Goal: Information Seeking & Learning: Learn about a topic

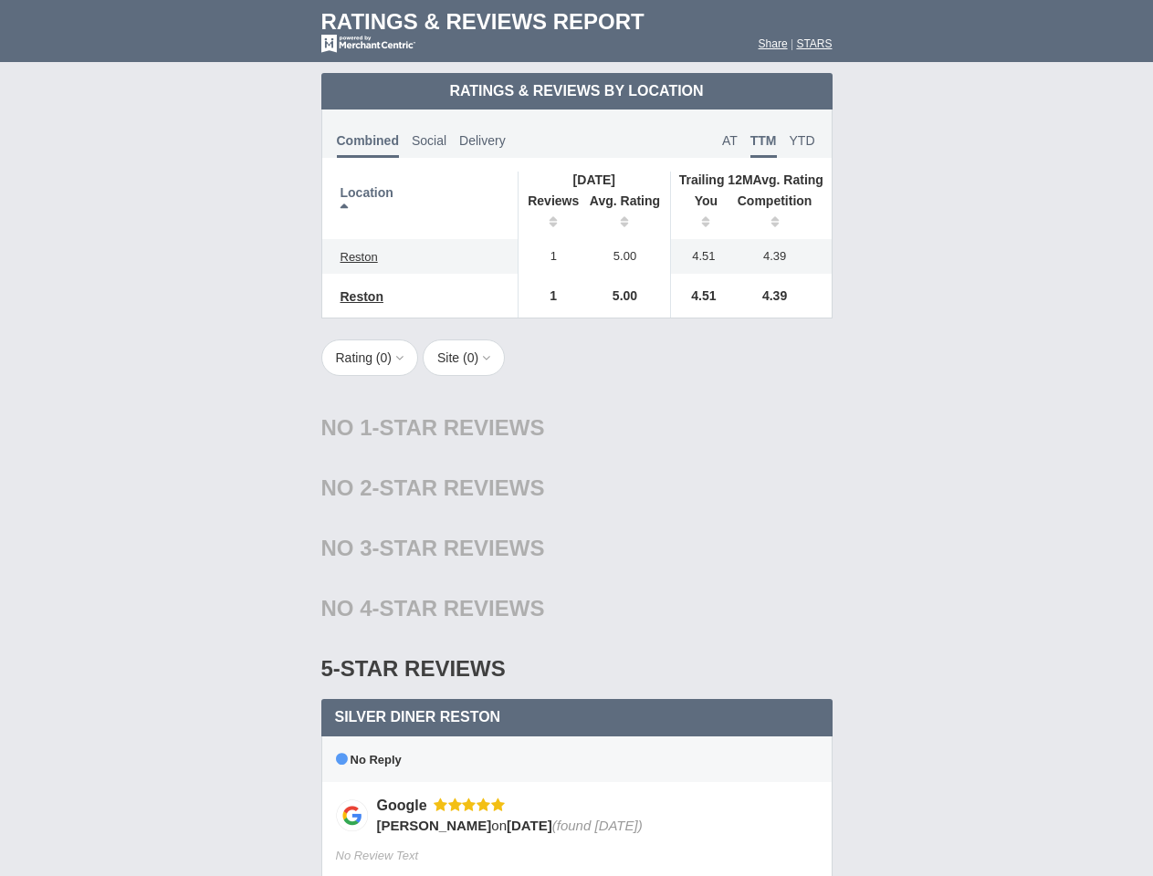
scroll to position [885, 0]
click at [576, 438] on div "No 1-Star Reviews 1 star" at bounding box center [576, 428] width 511 height 60
click at [420, 205] on th "Location" at bounding box center [420, 206] width 196 height 68
click at [549, 214] on th "Reviews" at bounding box center [549, 213] width 62 height 51
click at [625, 214] on th "Avg. Rating" at bounding box center [625, 213] width 91 height 51
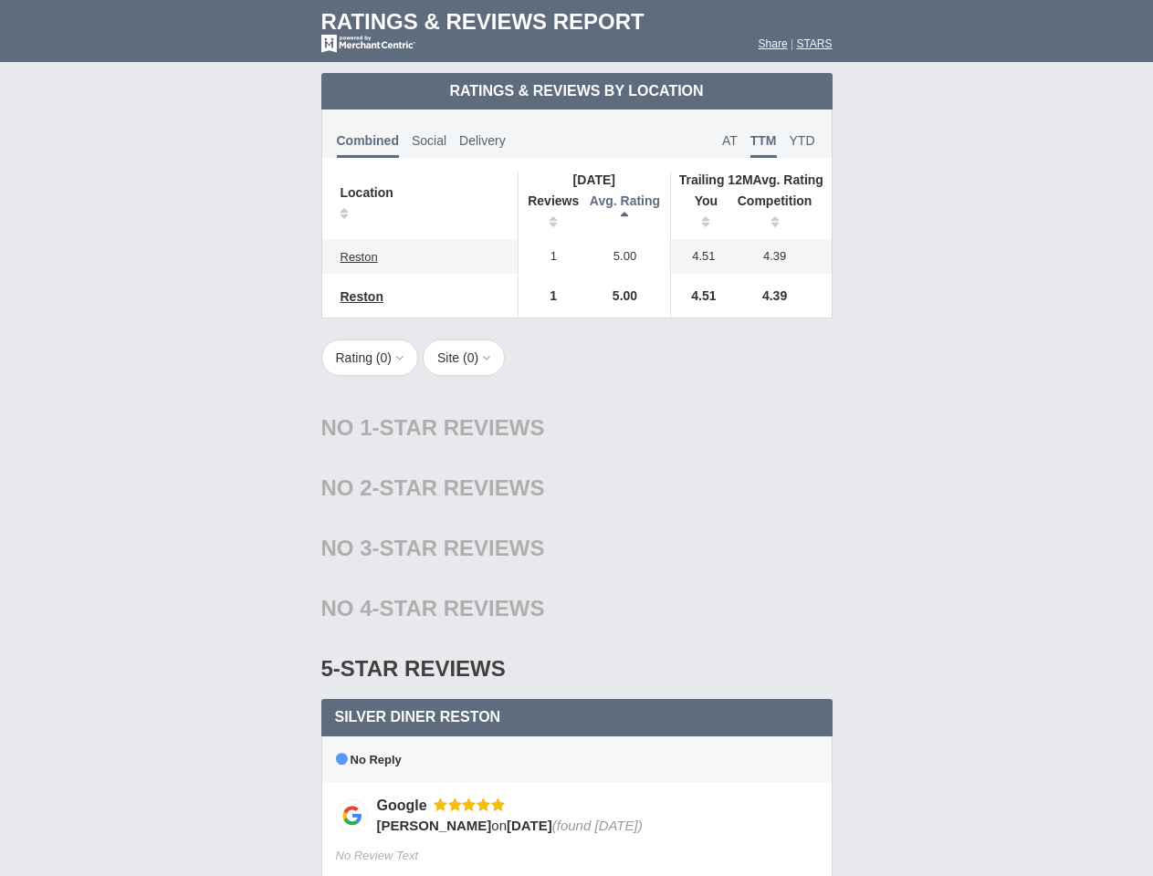
click at [699, 214] on th "You" at bounding box center [699, 213] width 57 height 51
click at [780, 214] on th "Competition" at bounding box center [780, 213] width 104 height 51
click at [577, 608] on div "No 4-Star Reviews 4 star" at bounding box center [576, 609] width 511 height 60
click at [372, 358] on button "Rating ( 0 )" at bounding box center [370, 358] width 98 height 37
click at [469, 358] on button "Site ( 0 )" at bounding box center [464, 358] width 82 height 37
